Goal: Information Seeking & Learning: Learn about a topic

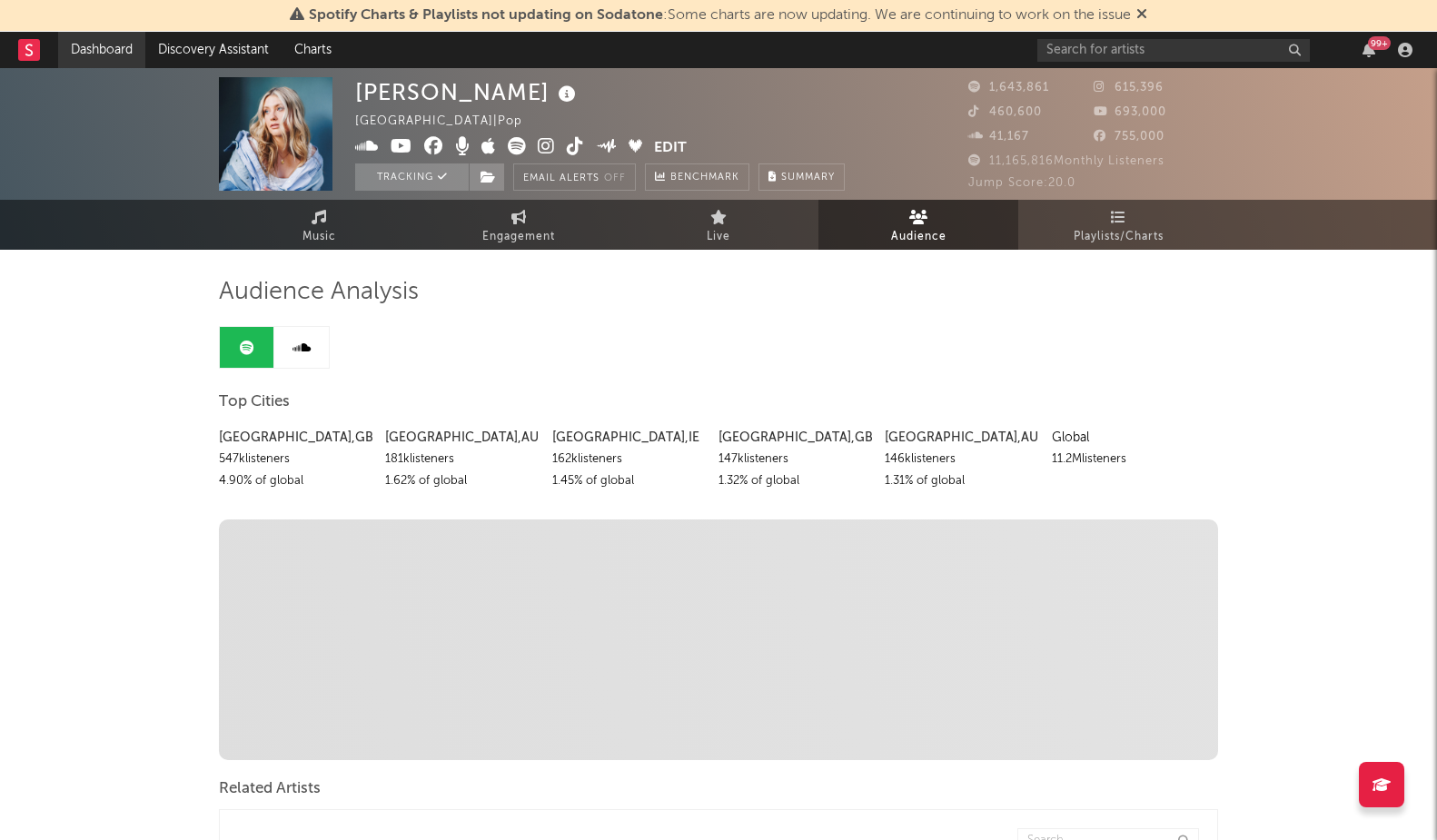
click at [94, 47] on link "Dashboard" at bounding box center [102, 49] width 88 height 36
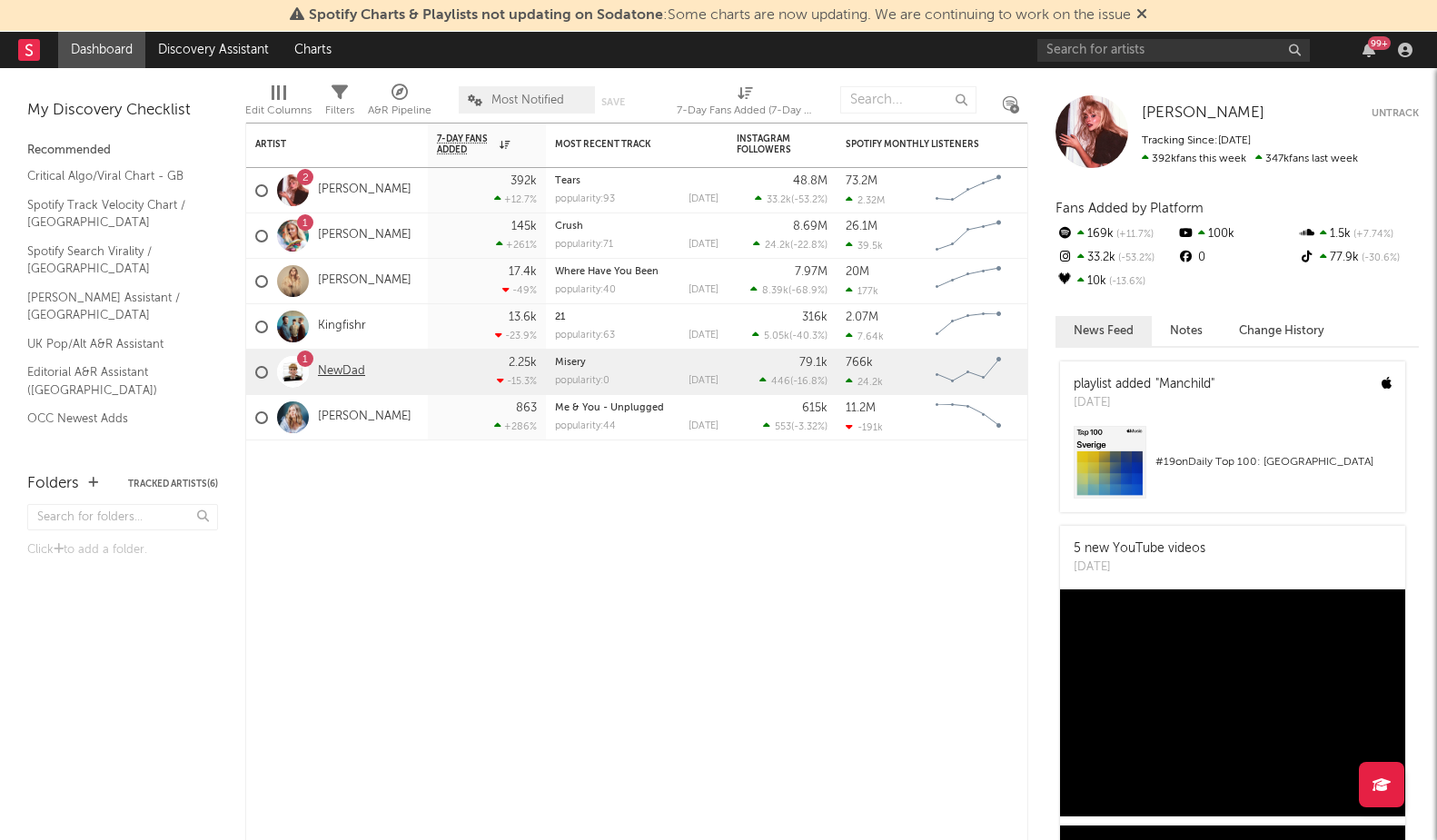
click at [341, 374] on link "NewDad" at bounding box center [341, 372] width 47 height 16
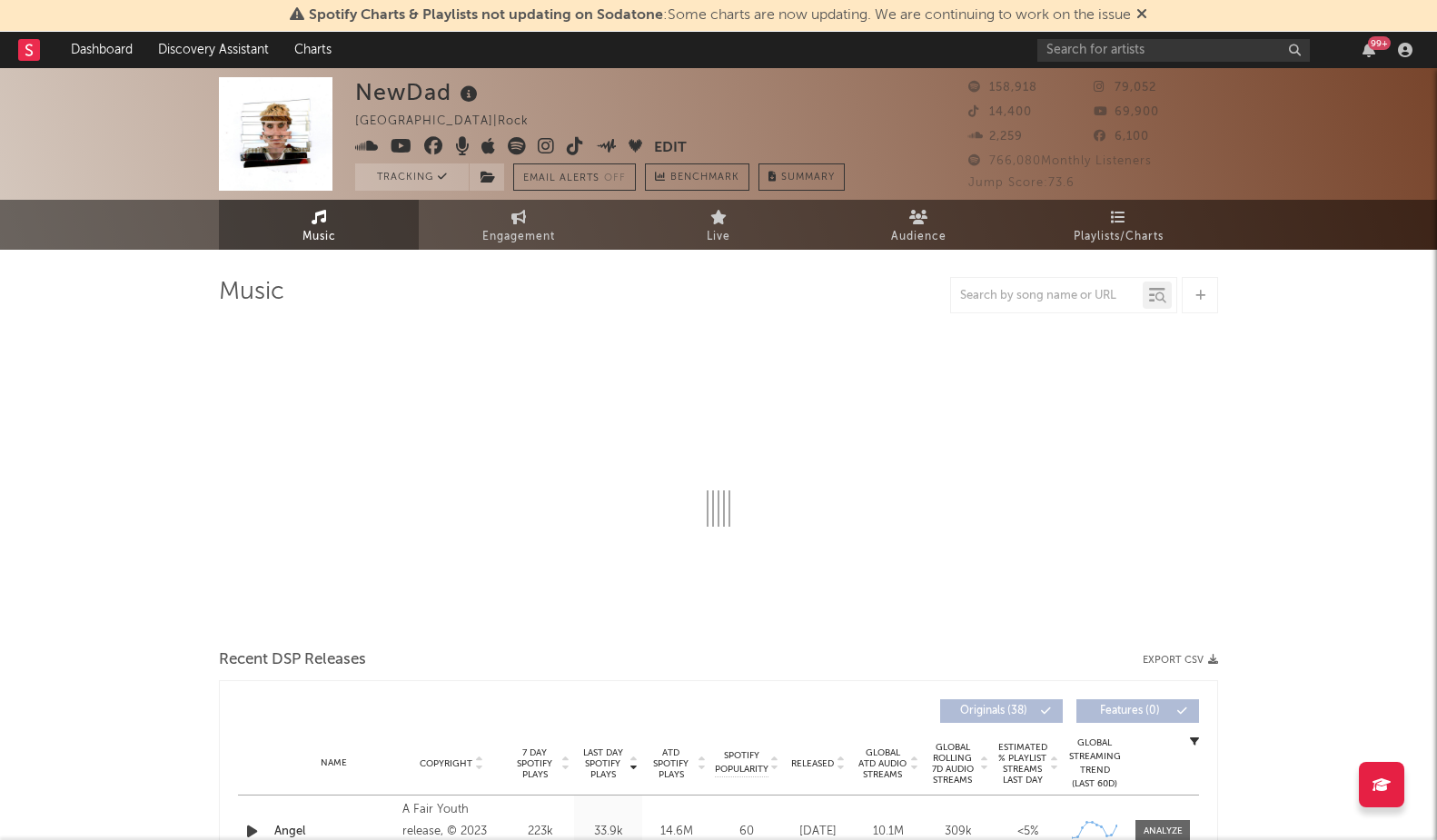
select select "6m"
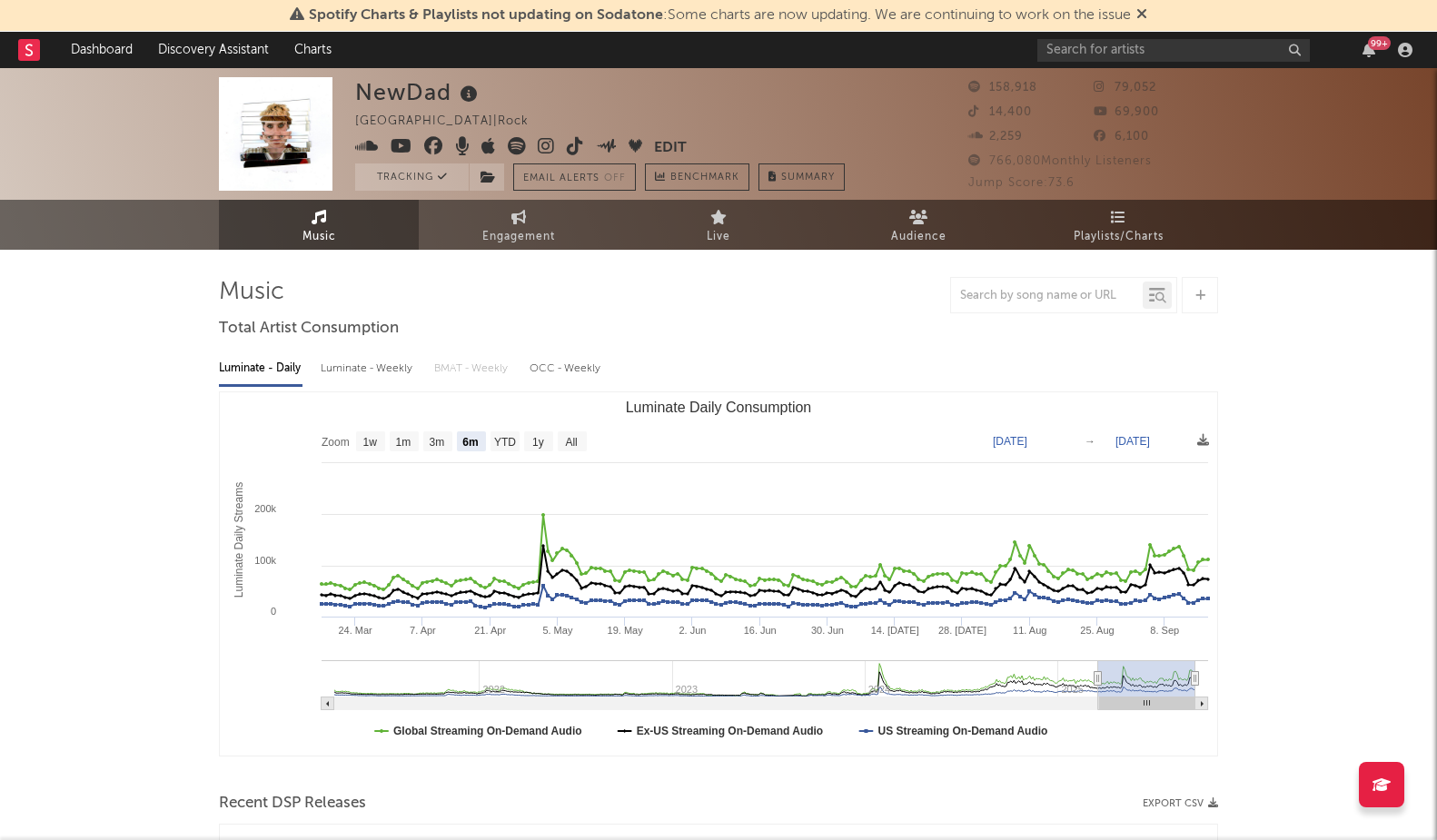
select select "6m"
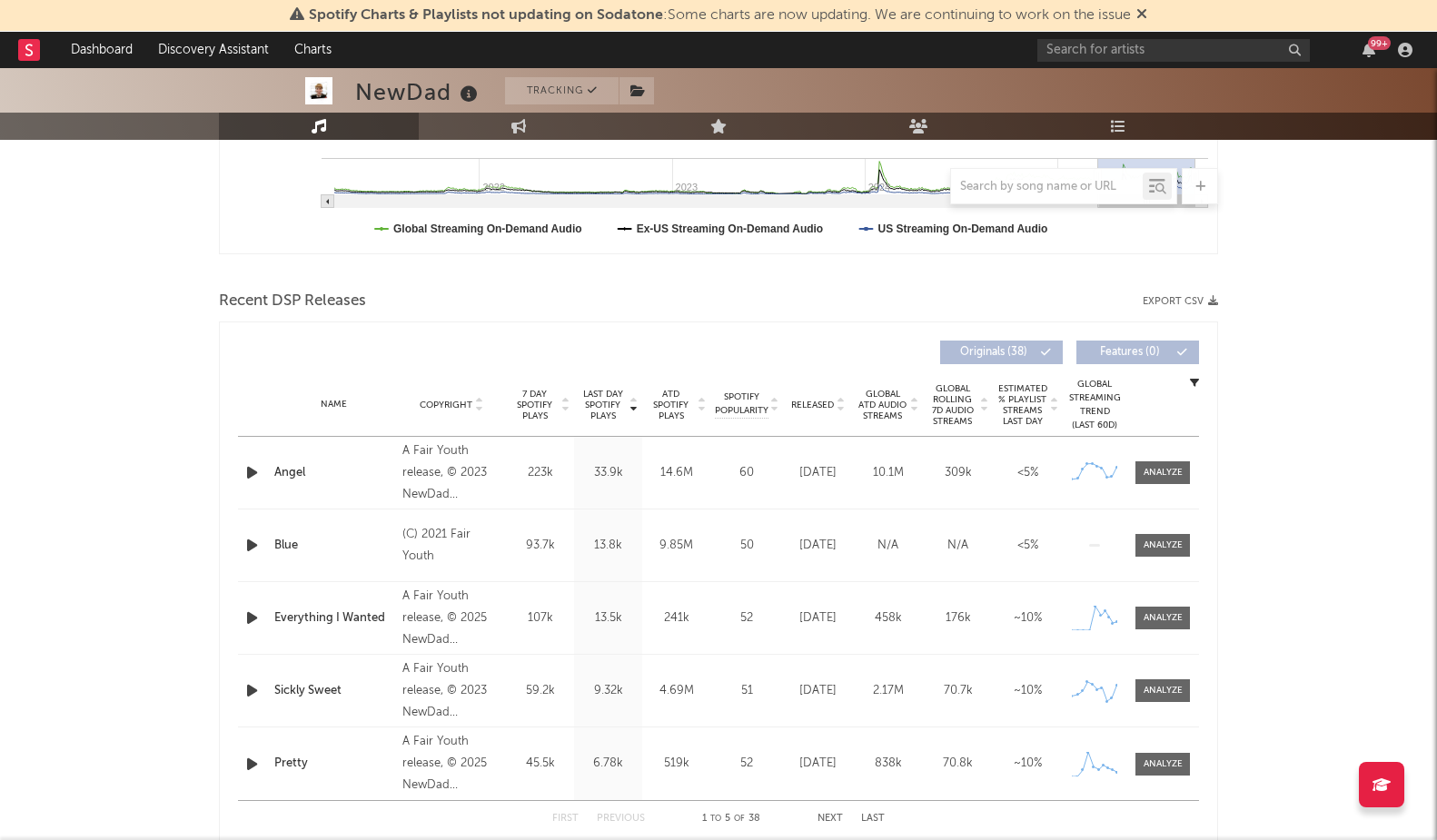
scroll to position [505, 0]
click at [548, 550] on div "93.7k" at bounding box center [539, 544] width 59 height 19
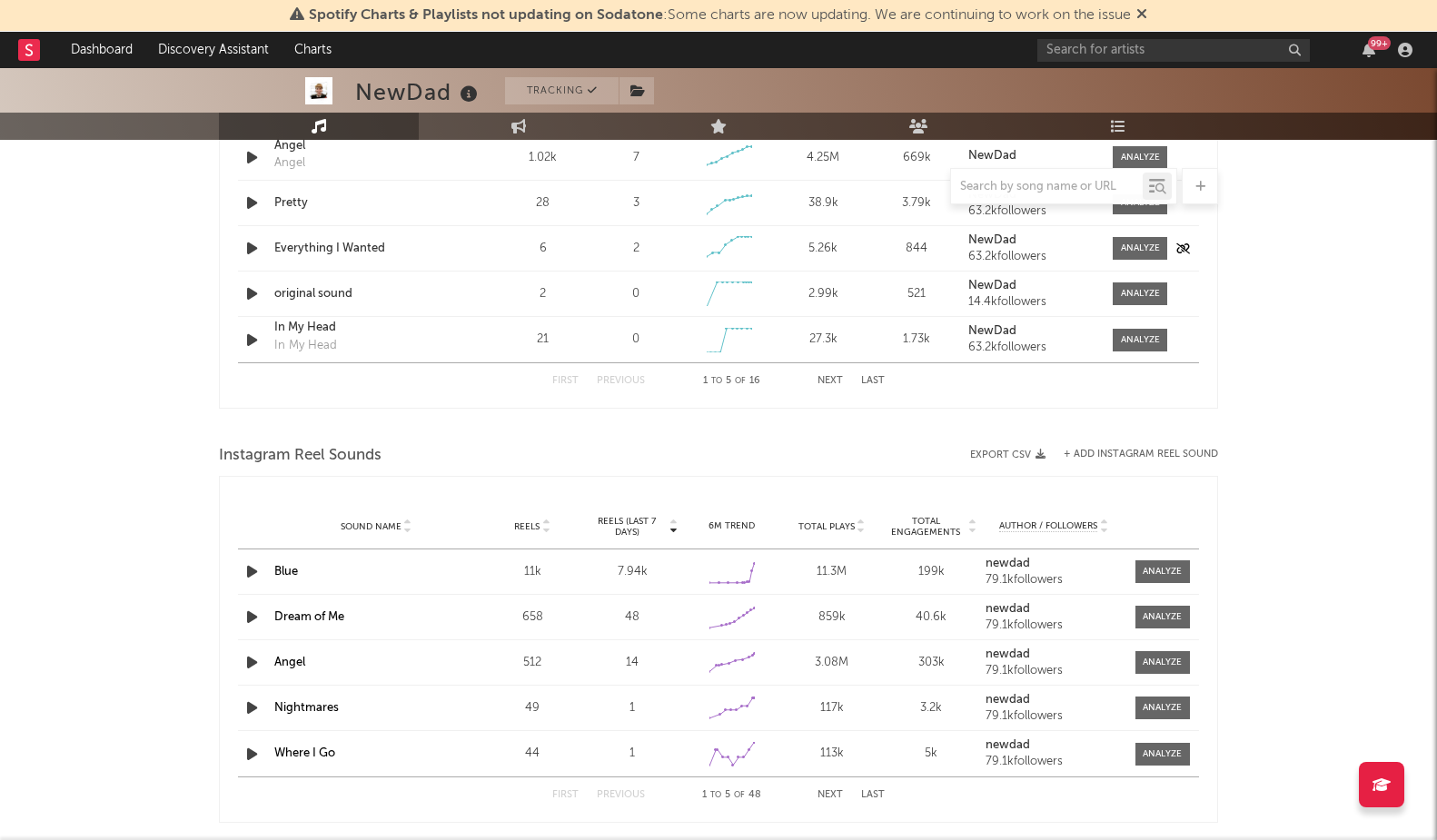
scroll to position [1440, 0]
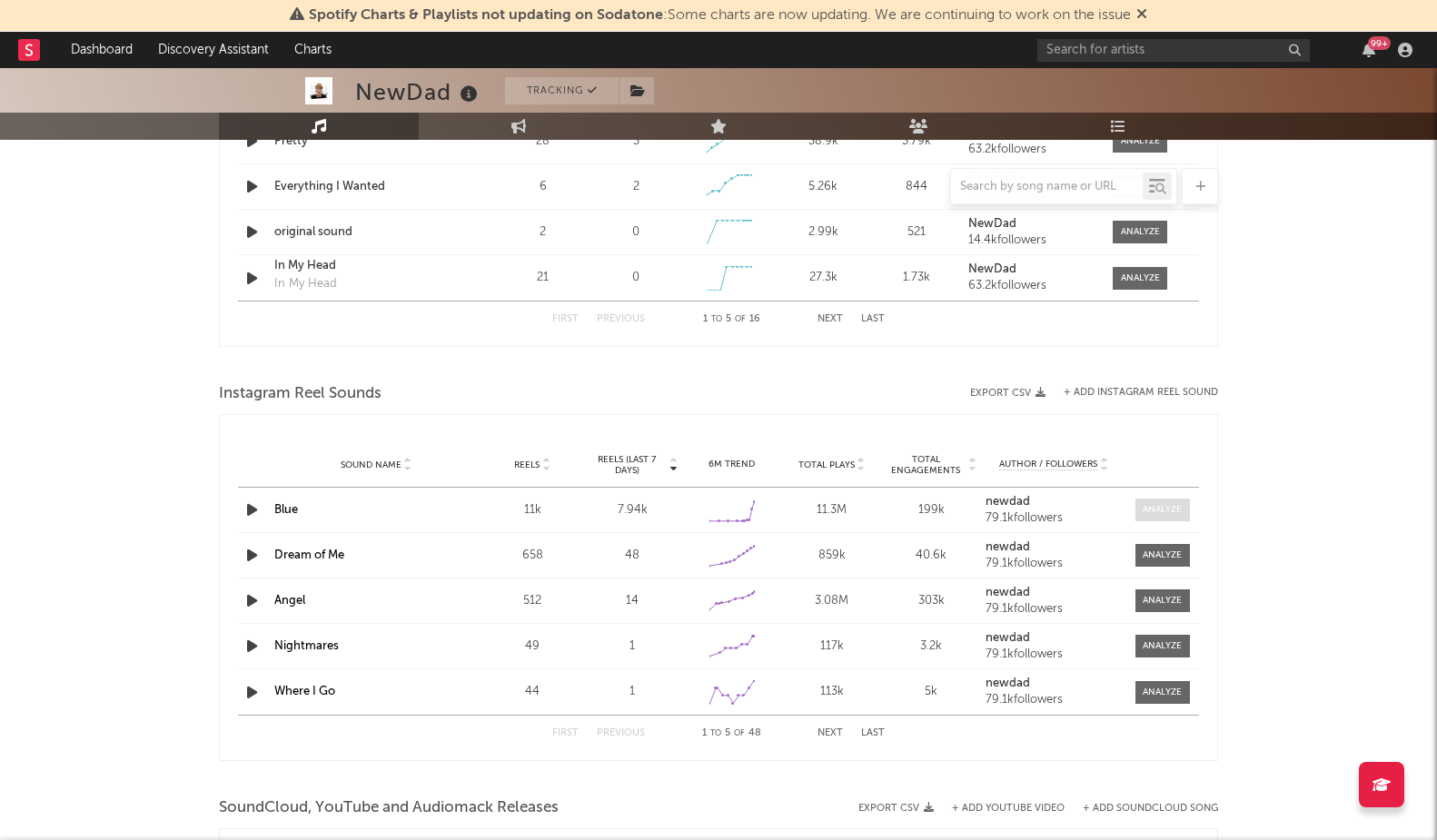
click at [1158, 512] on div at bounding box center [1162, 509] width 39 height 14
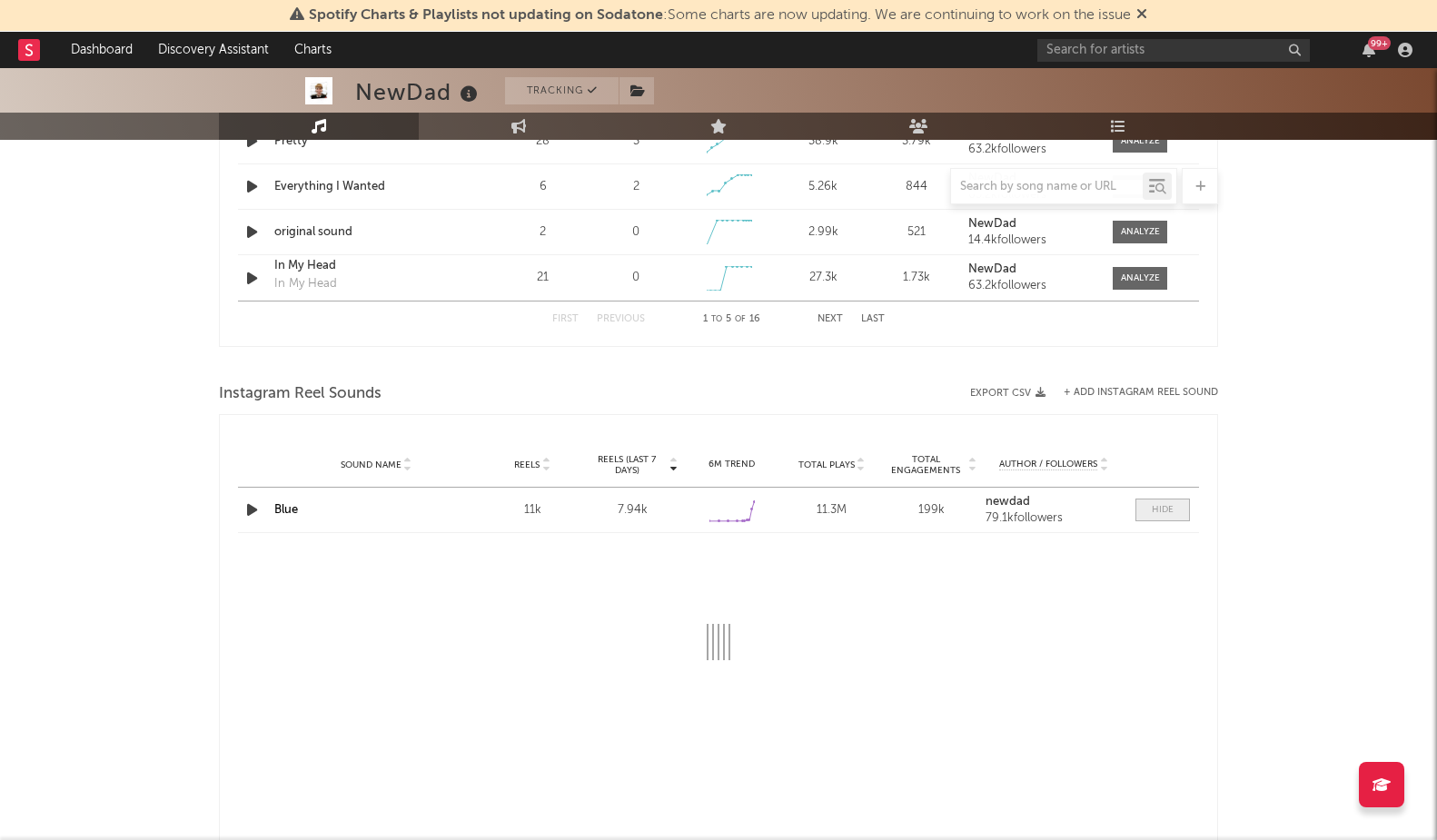
select select "6m"
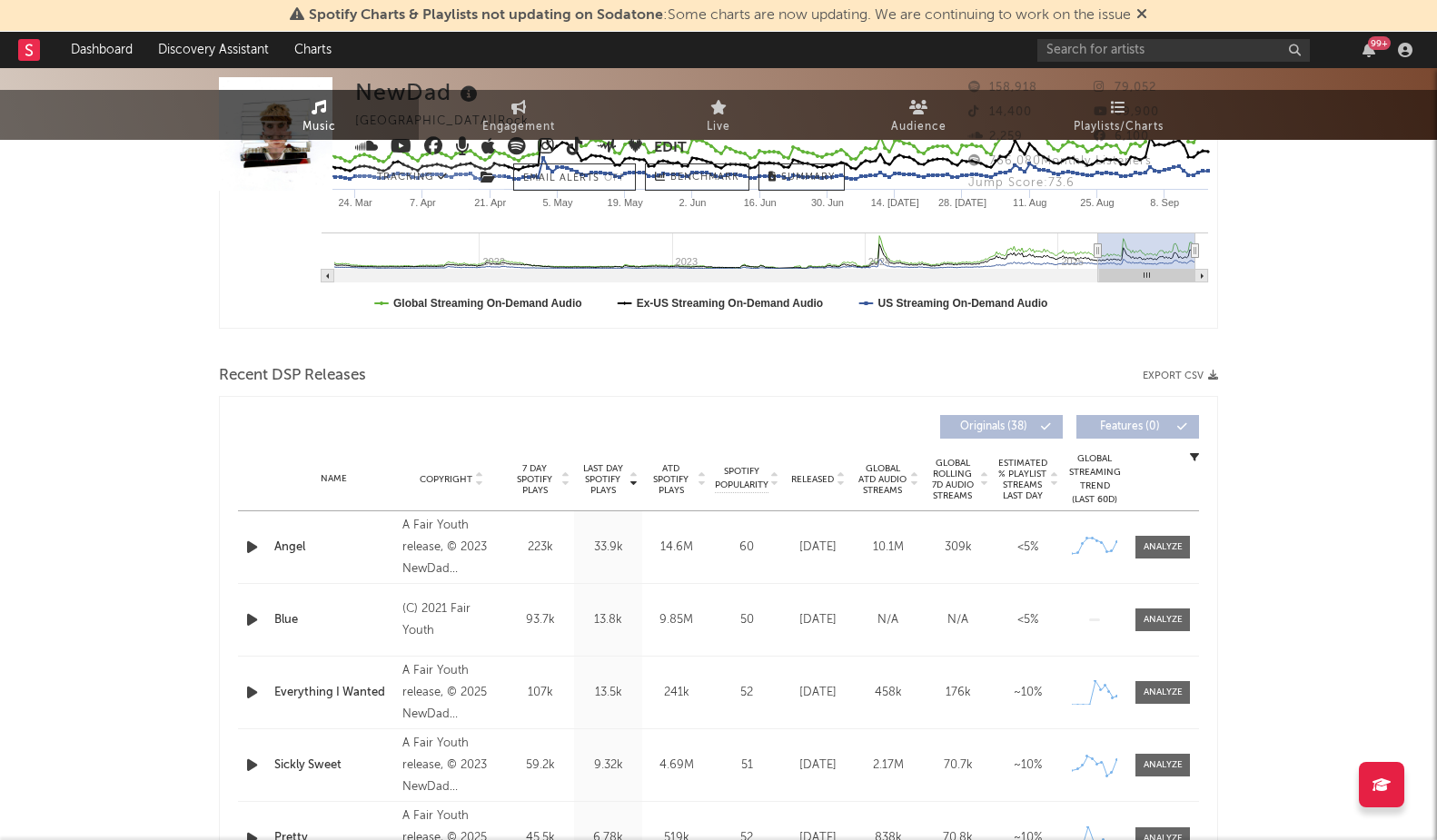
scroll to position [0, 0]
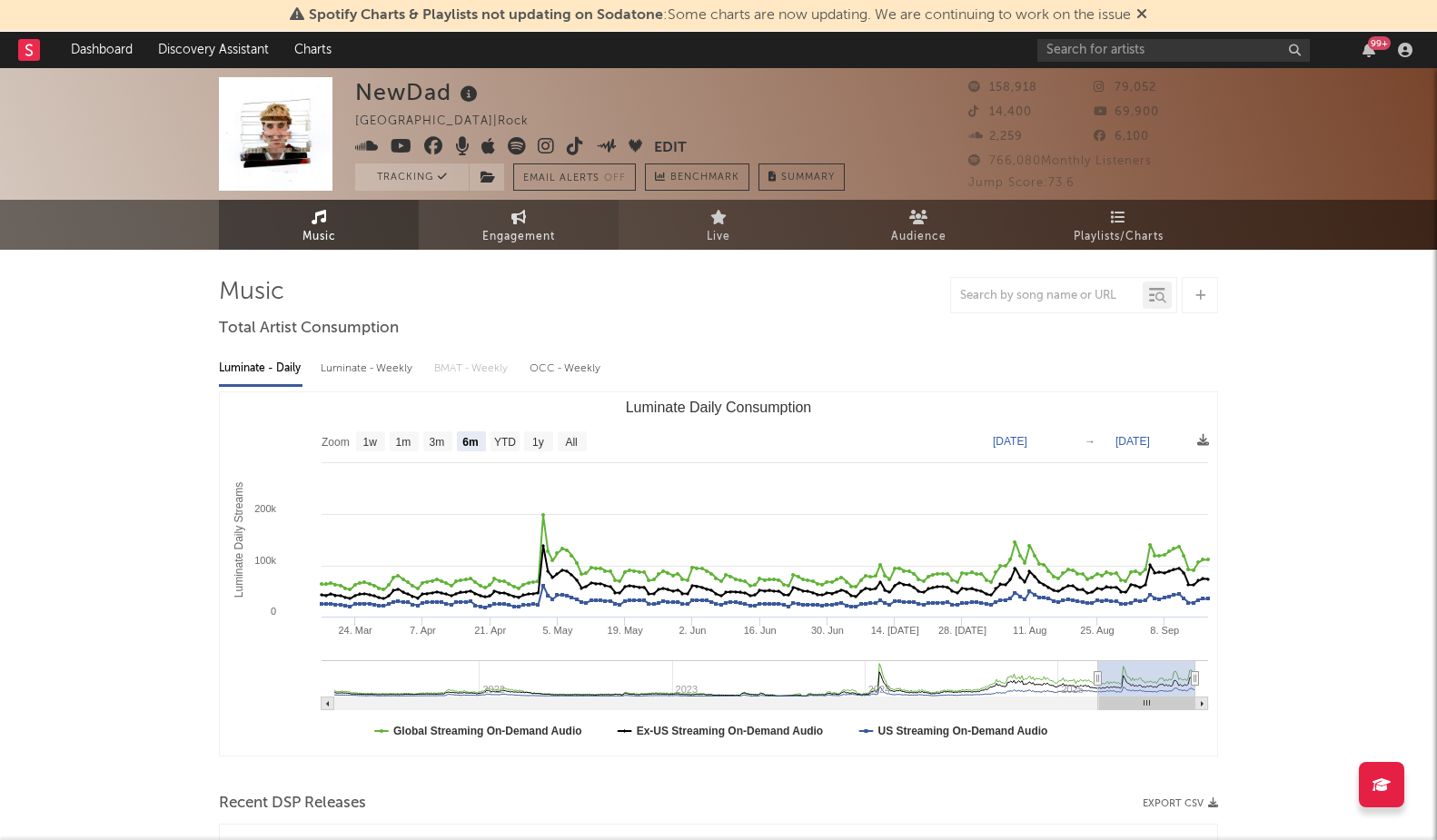
click at [526, 231] on span "Engagement" at bounding box center [519, 237] width 73 height 21
select select "1w"
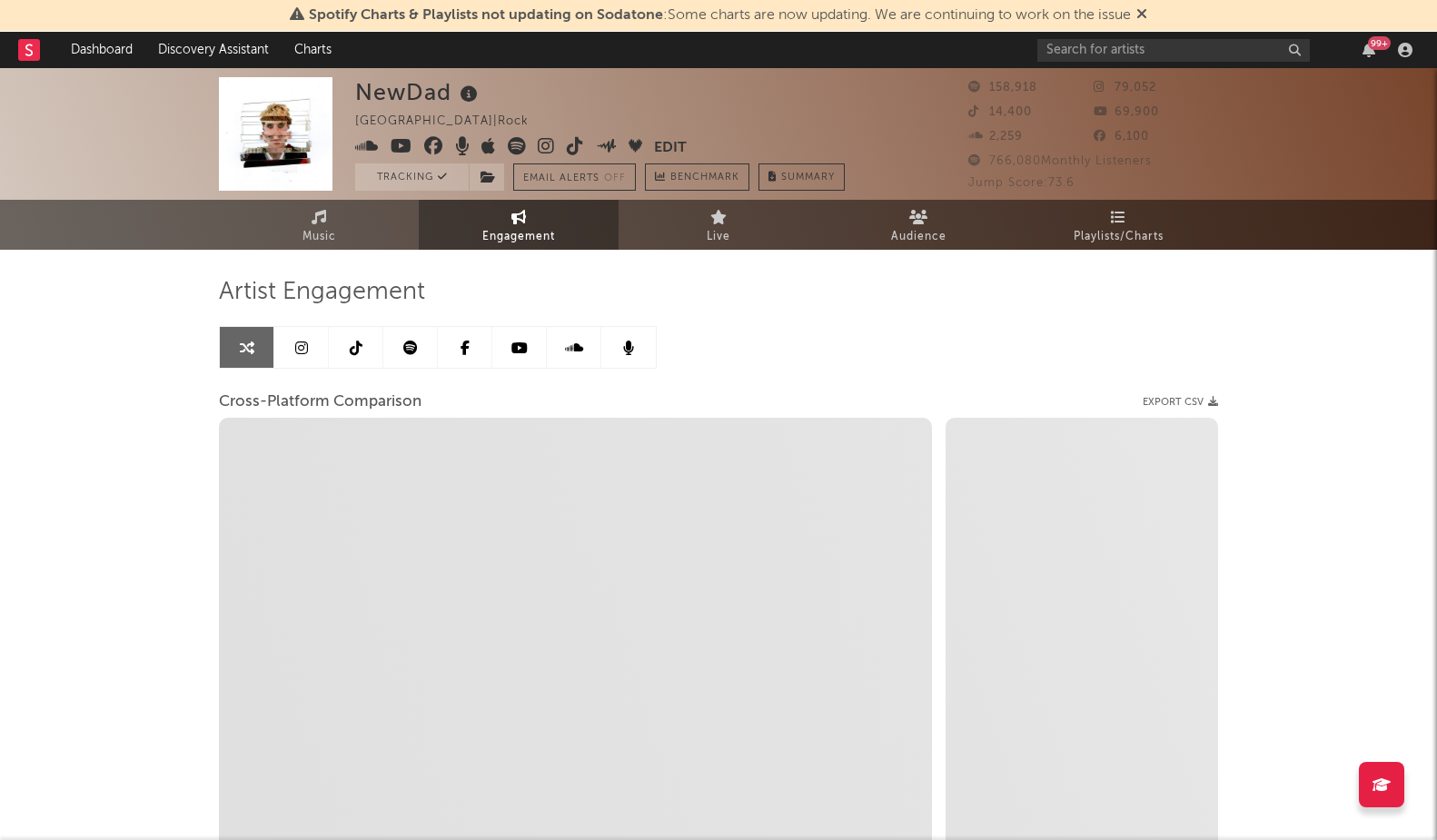
scroll to position [182, 0]
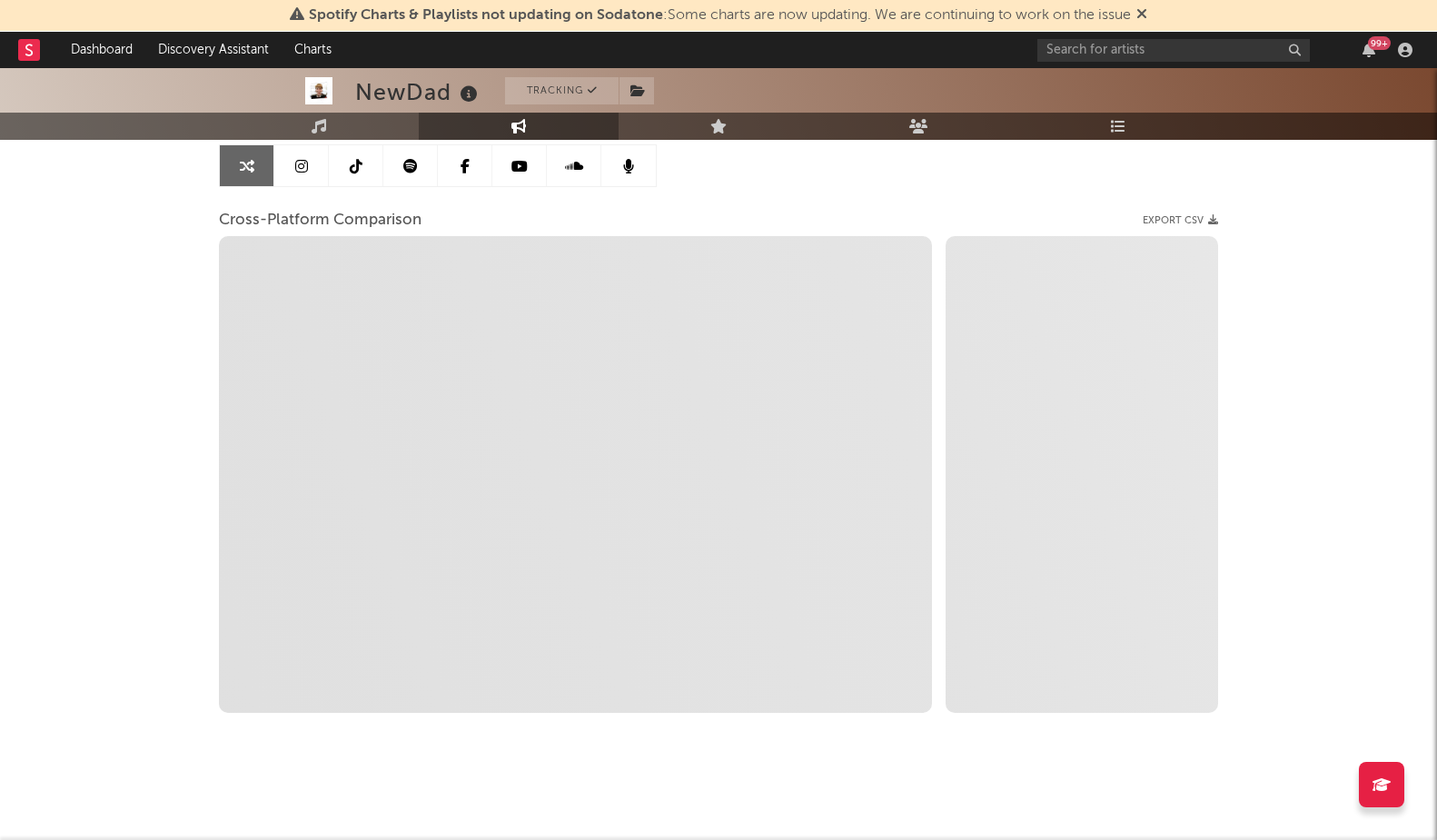
select select "1m"
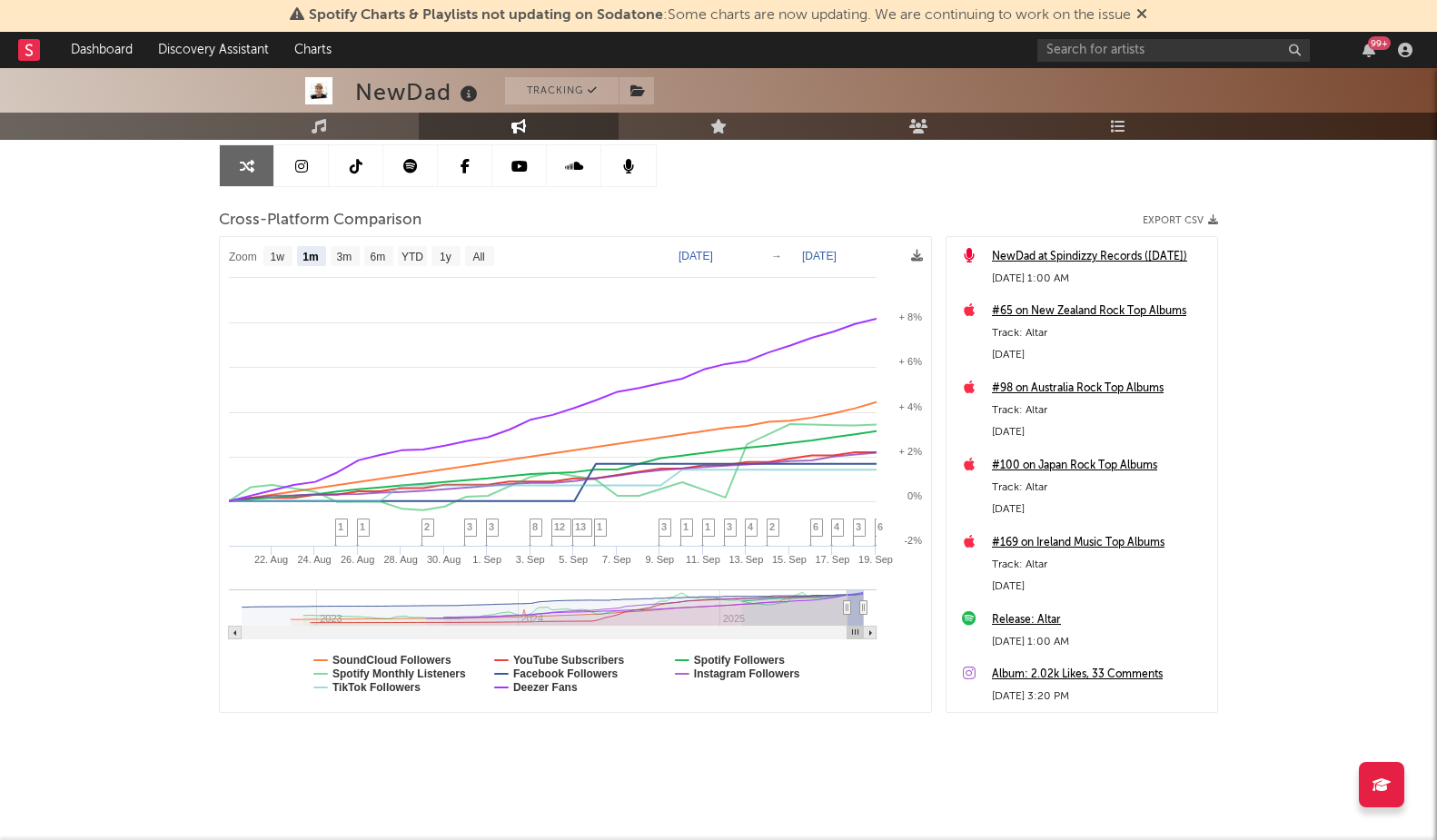
click at [949, 184] on div "Artist Engagement Cross-Platform Comparison Export CSV Zoom 1w 1m 3m 6m YTD 1y …" at bounding box center [718, 403] width 999 height 617
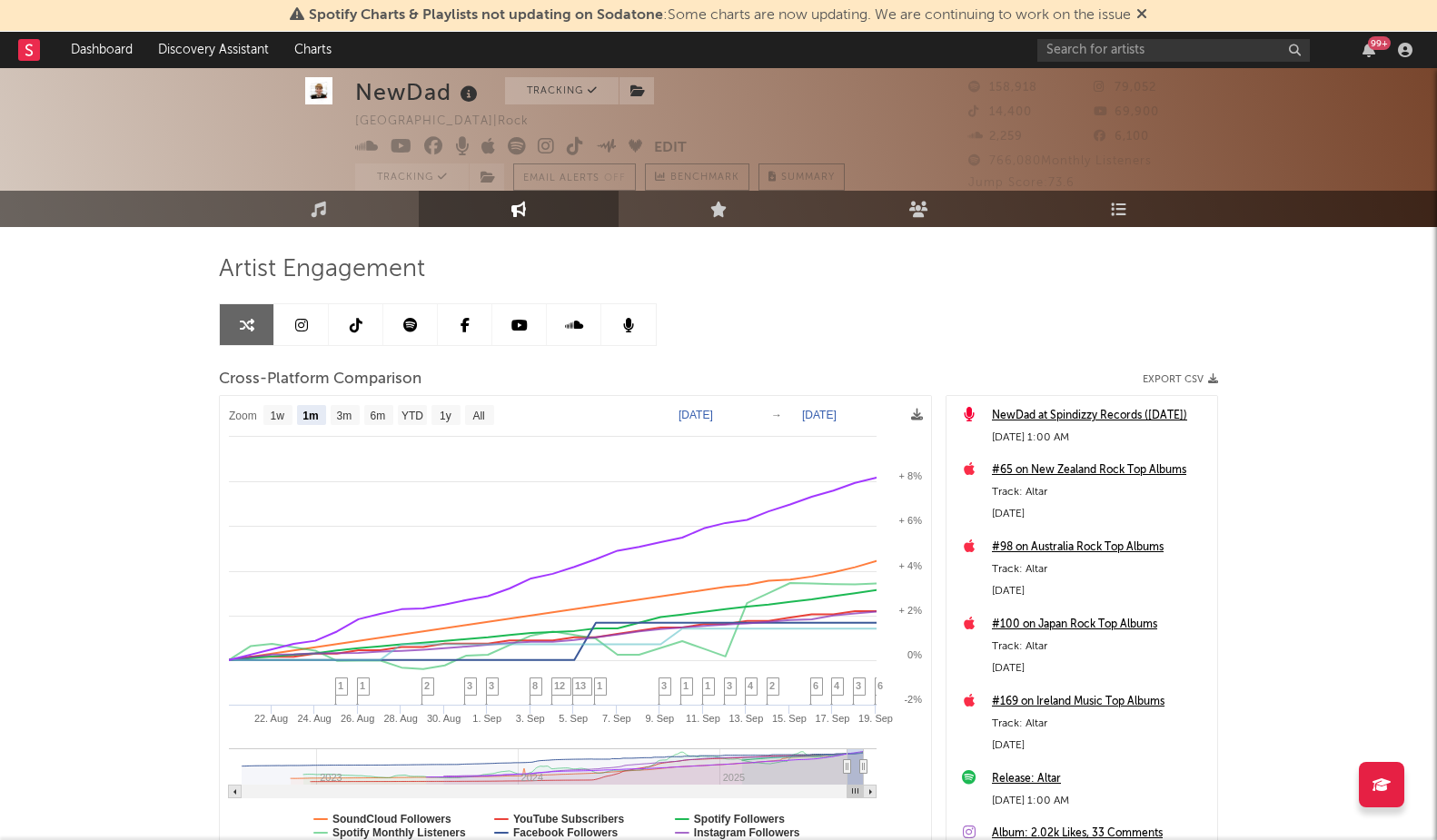
scroll to position [0, 0]
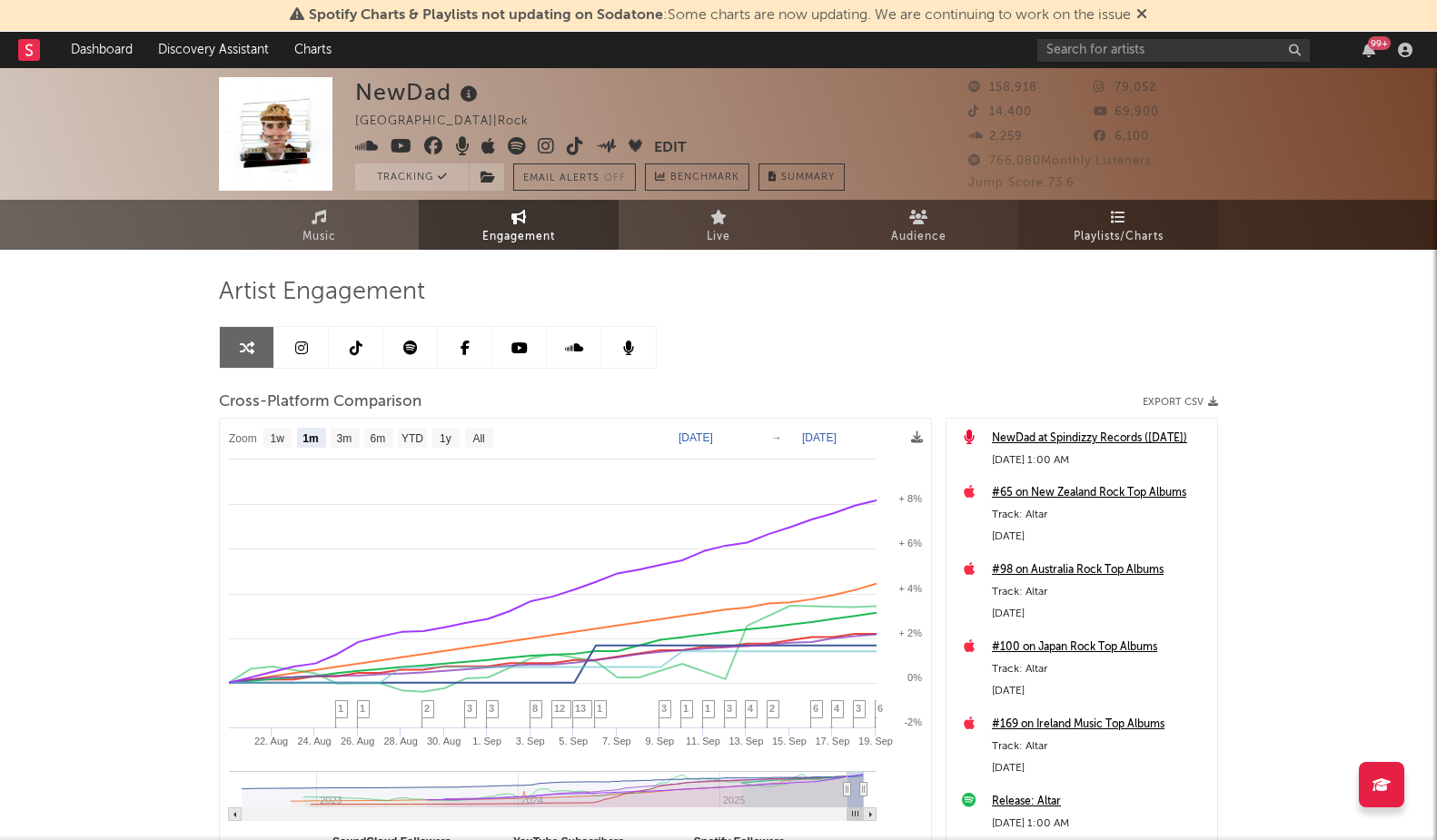
click at [1107, 228] on span "Playlists/Charts" at bounding box center [1118, 237] width 90 height 21
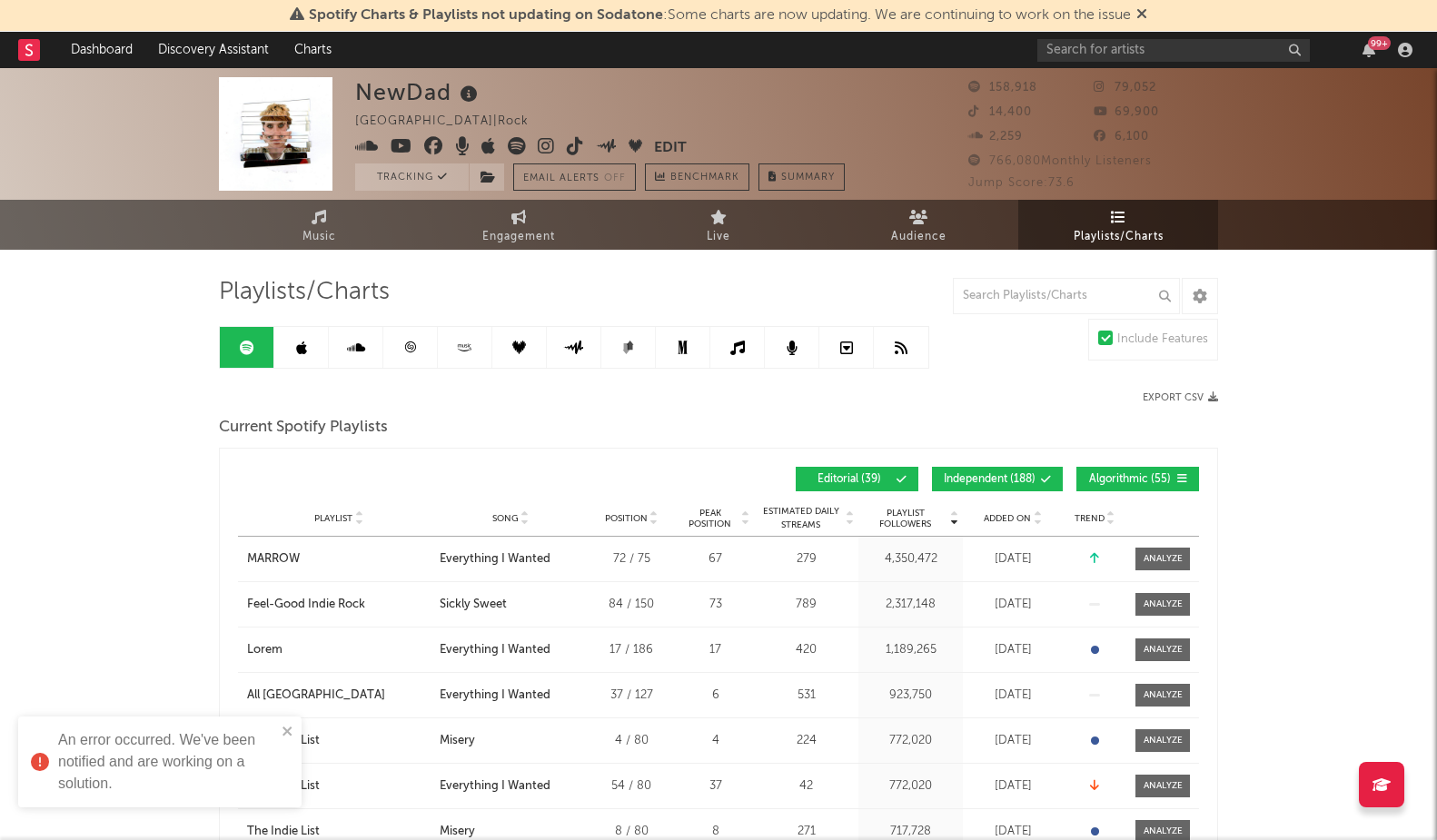
click at [1013, 508] on div "Playlist City Song Position Peak Position Estimated Daily Streams Playlist Foll…" at bounding box center [719, 519] width 961 height 36
click at [1012, 511] on div "Added On" at bounding box center [1013, 518] width 91 height 14
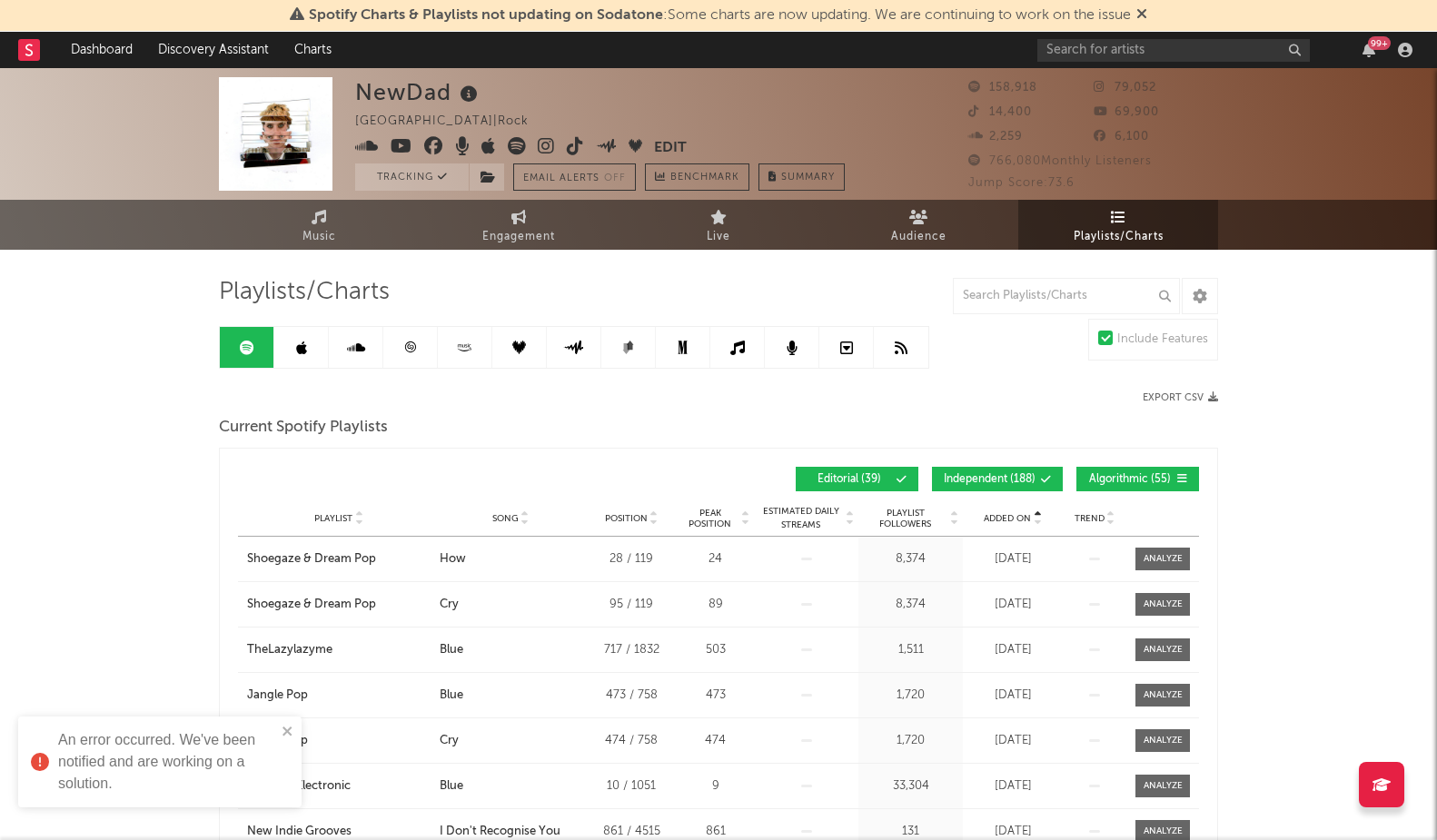
click at [1010, 519] on span "Added On" at bounding box center [1008, 519] width 47 height 11
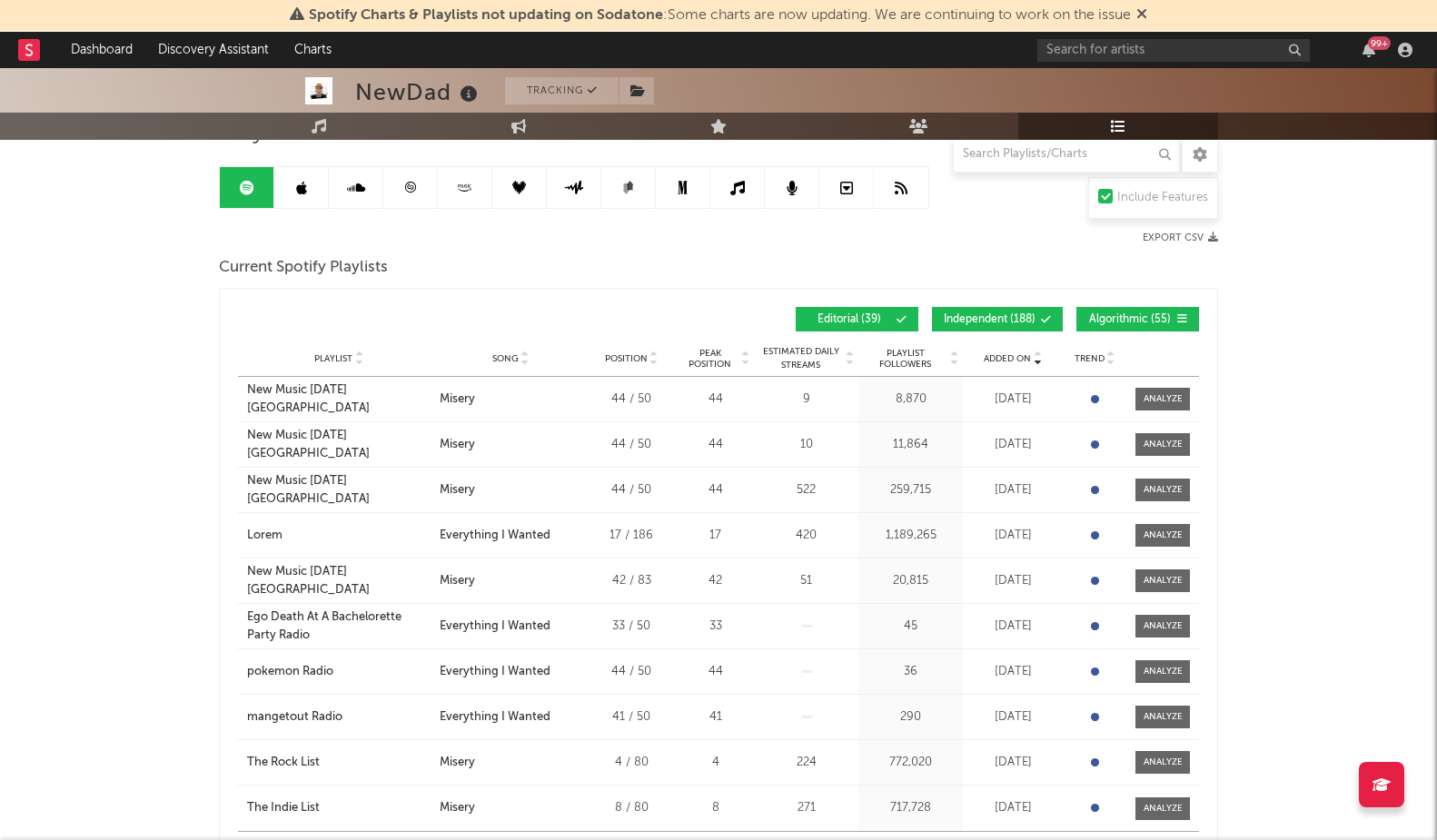
scroll to position [159, 0]
